Goal: Transaction & Acquisition: Purchase product/service

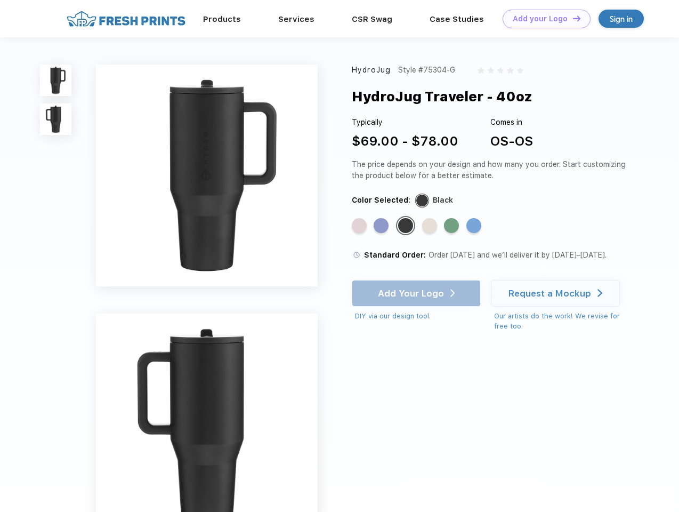
click at [542, 19] on link "Add your Logo Design Tool" at bounding box center [546, 19] width 88 height 19
click at [0, 0] on div "Design Tool" at bounding box center [0, 0] width 0 height 0
click at [572, 18] on link "Add your Logo Design Tool" at bounding box center [546, 19] width 88 height 19
click at [56, 80] on img at bounding box center [55, 79] width 31 height 31
click at [56, 119] on img at bounding box center [55, 118] width 31 height 31
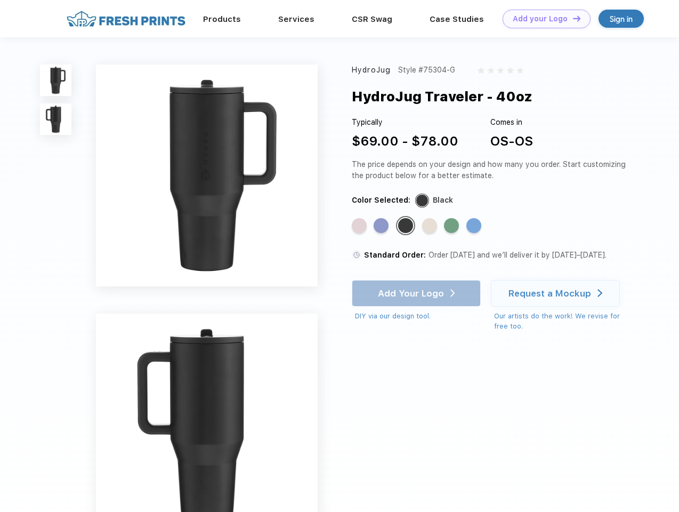
click at [360, 226] on div "Standard Color" at bounding box center [359, 225] width 15 height 15
click at [382, 226] on div "Standard Color" at bounding box center [381, 225] width 15 height 15
click at [407, 226] on div "Standard Color" at bounding box center [405, 225] width 15 height 15
click at [431, 226] on div "Standard Color" at bounding box center [429, 225] width 15 height 15
click at [452, 226] on div "Standard Color" at bounding box center [451, 225] width 15 height 15
